Goal: Check status: Check status

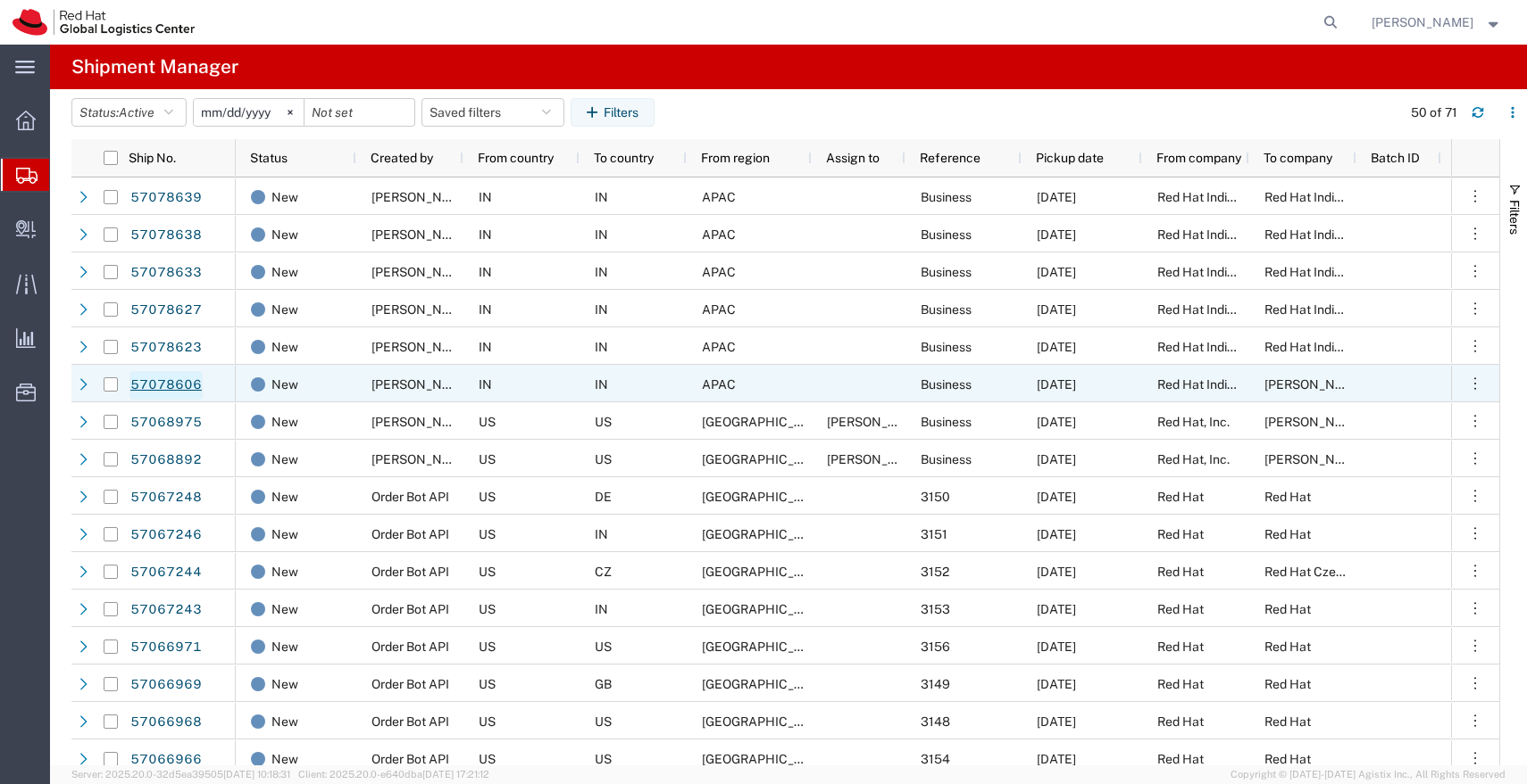
click at [174, 384] on link "57078606" at bounding box center [166, 386] width 73 height 29
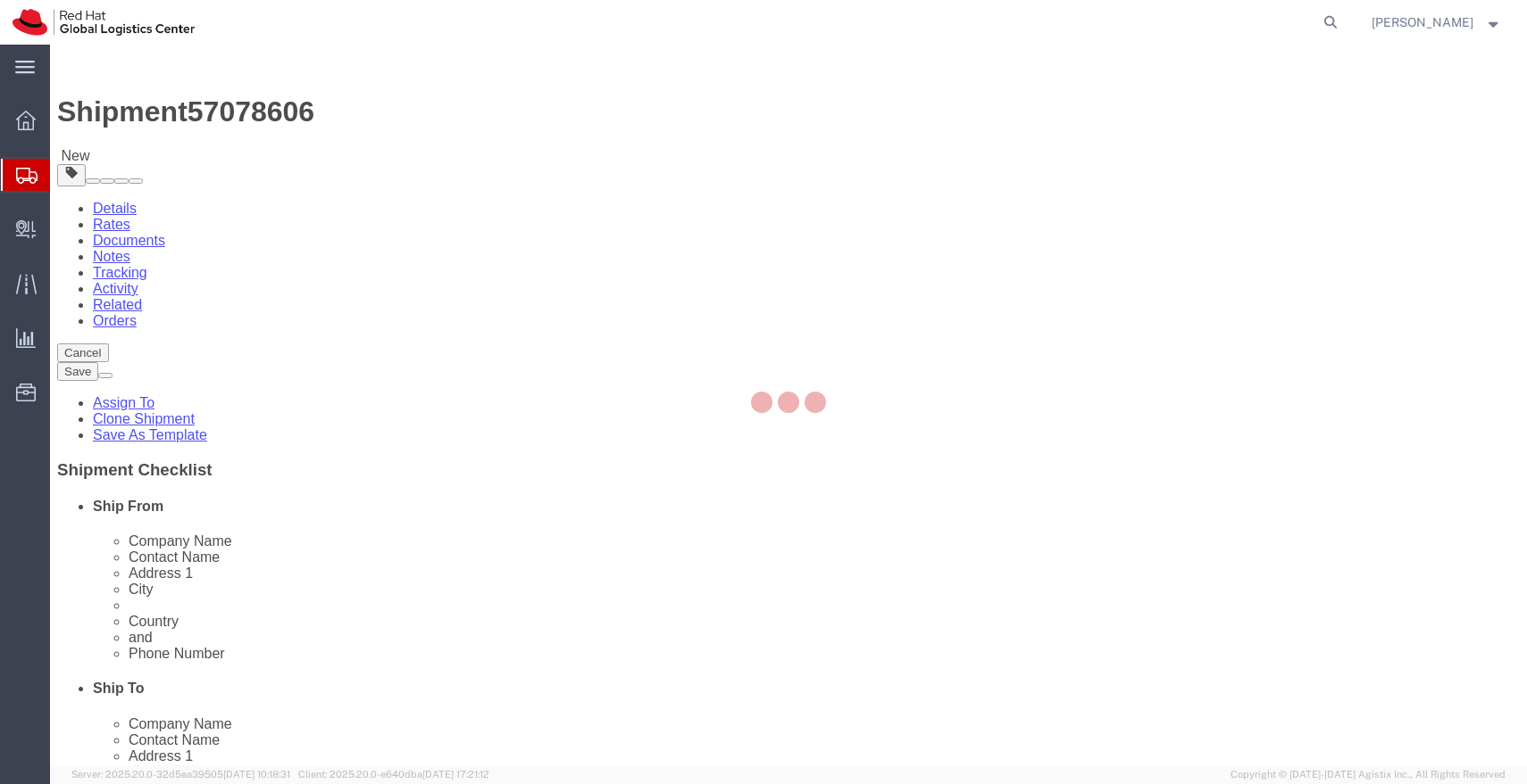
select select "38432"
select select
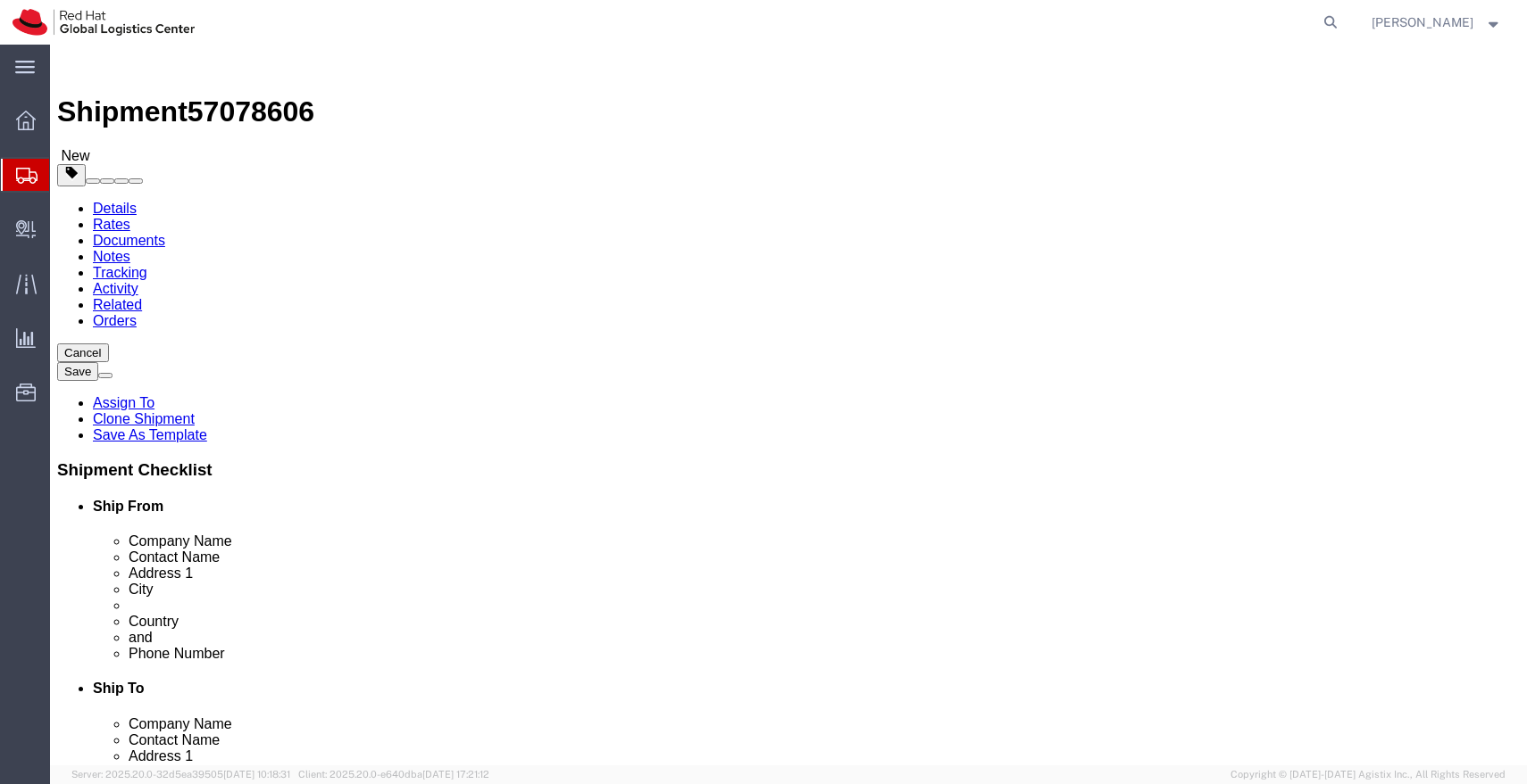
click img
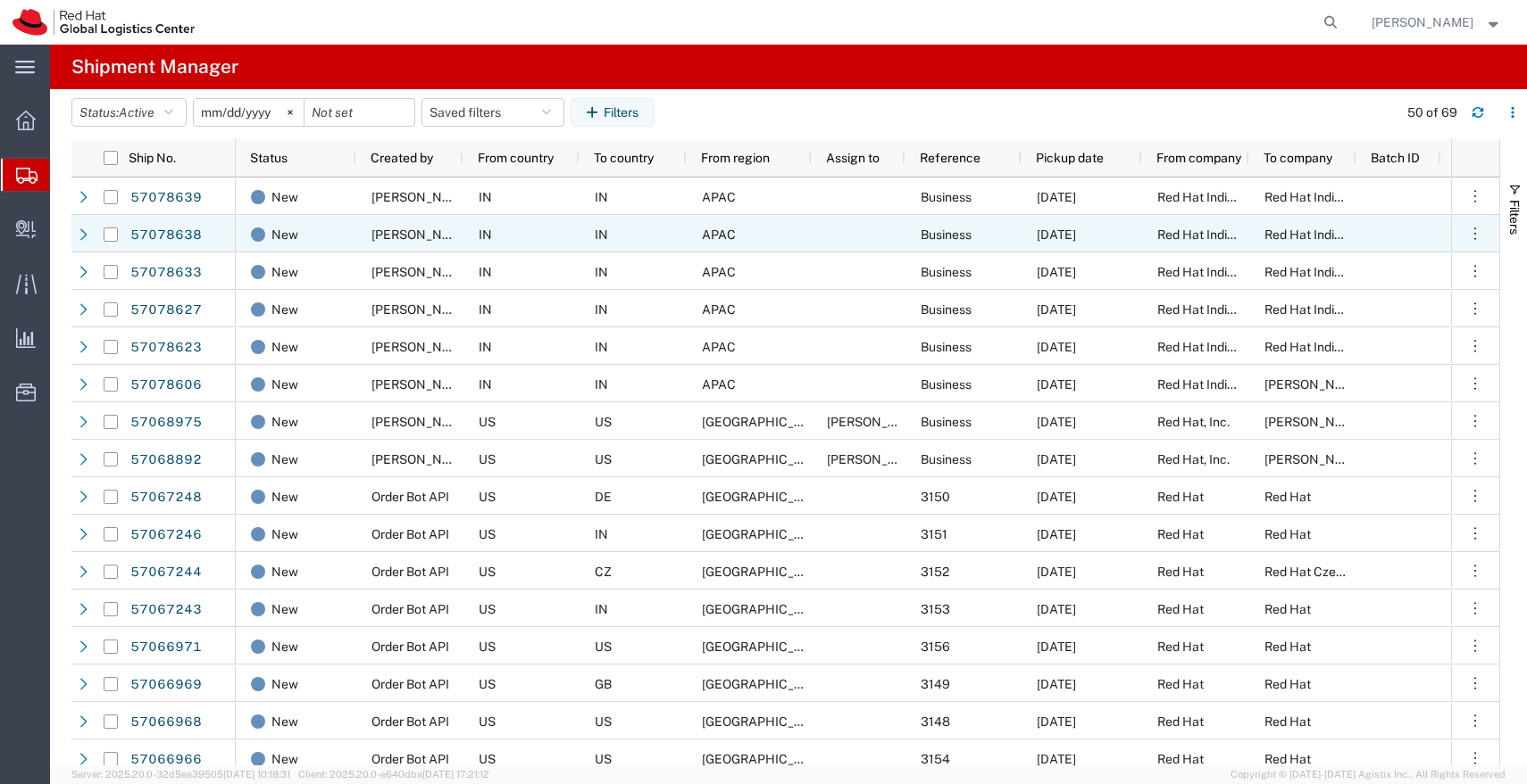
click at [410, 225] on div "[PERSON_NAME]" at bounding box center [409, 233] width 107 height 38
